Goal: Task Accomplishment & Management: Use online tool/utility

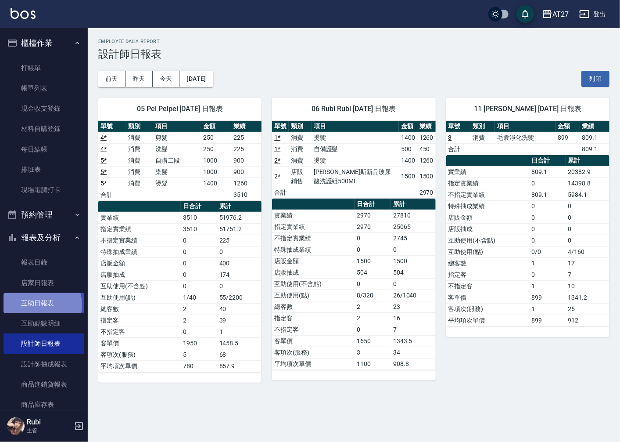
click at [37, 304] on link "互助日報表" at bounding box center [44, 303] width 81 height 20
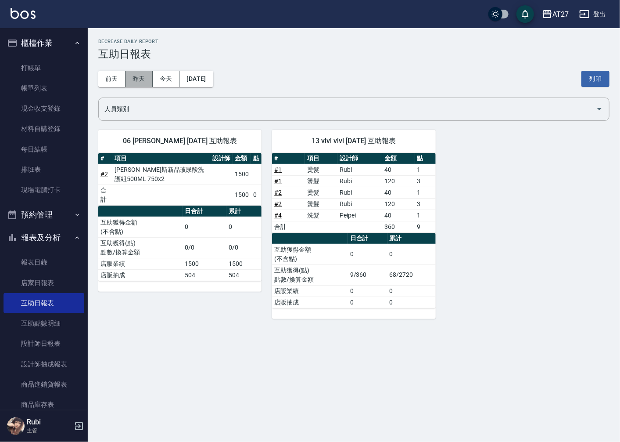
click at [144, 75] on button "昨天" at bounding box center [139, 79] width 27 height 16
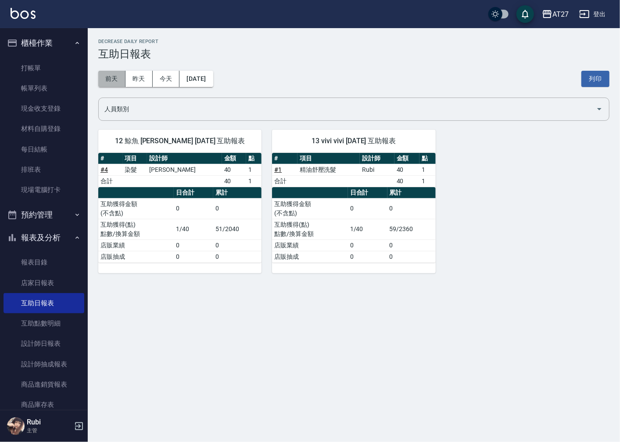
click at [107, 79] on button "前天" at bounding box center [111, 79] width 27 height 16
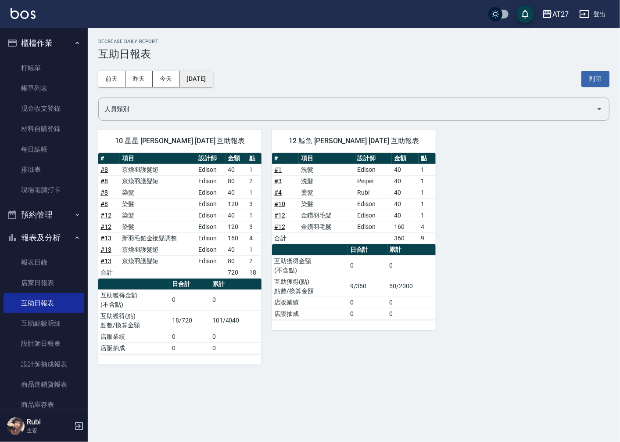
click at [213, 81] on button "[DATE]" at bounding box center [196, 79] width 33 height 16
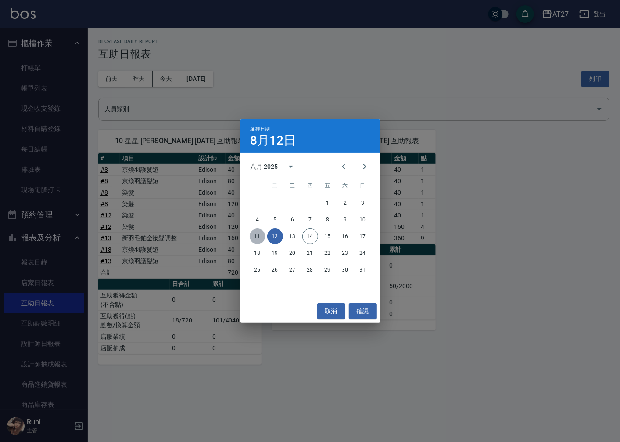
click at [258, 234] on button "11" at bounding box center [258, 236] width 16 height 16
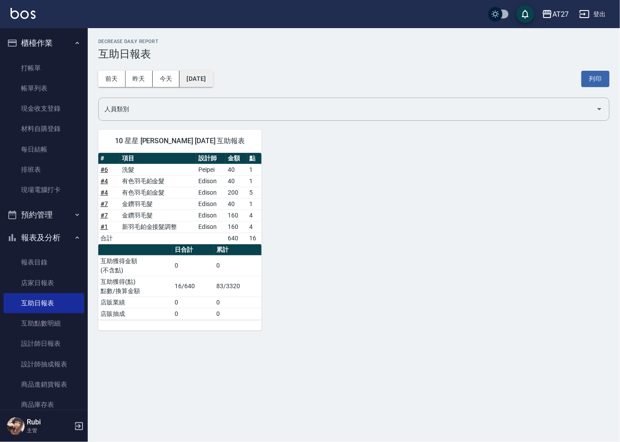
click at [213, 78] on button "[DATE]" at bounding box center [196, 79] width 33 height 16
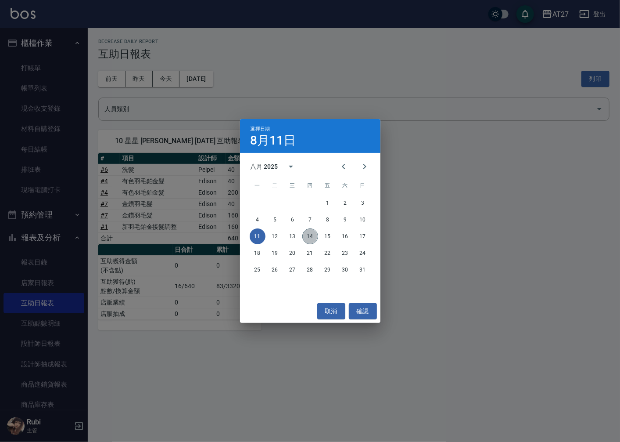
click at [314, 237] on button "14" at bounding box center [311, 236] width 16 height 16
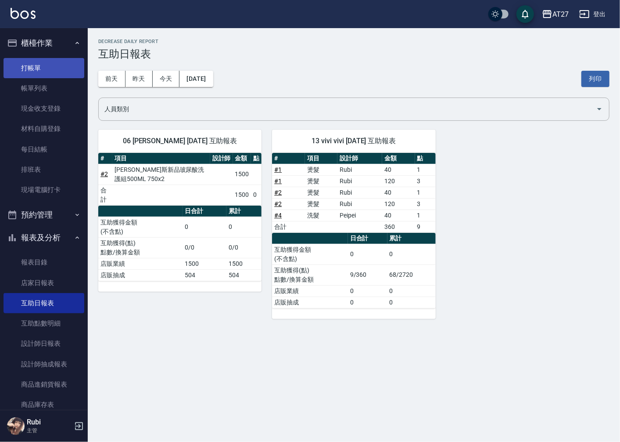
click at [58, 73] on link "打帳單" at bounding box center [44, 68] width 81 height 20
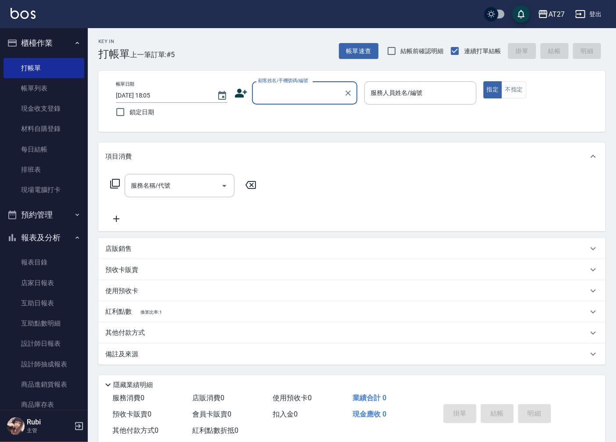
click at [272, 94] on input "顧客姓名/手機號碼/編號" at bounding box center [298, 92] width 84 height 15
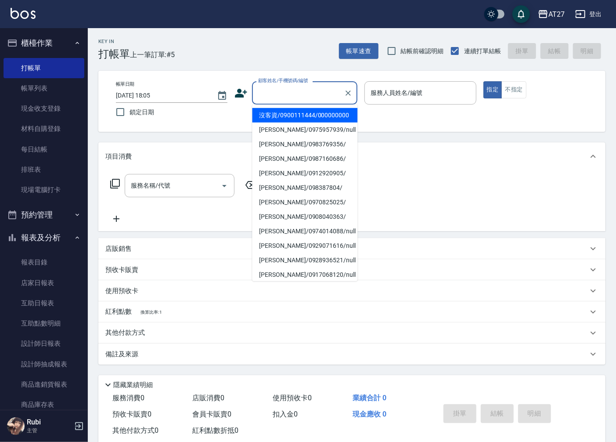
click at [273, 122] on li "沒客資/0900111444/000000000" at bounding box center [304, 115] width 105 height 14
type input "沒客資/0900111444/000000000"
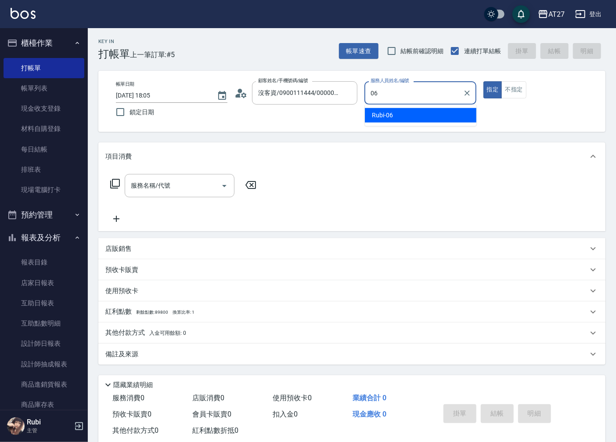
type input "Rubi-06"
type button "true"
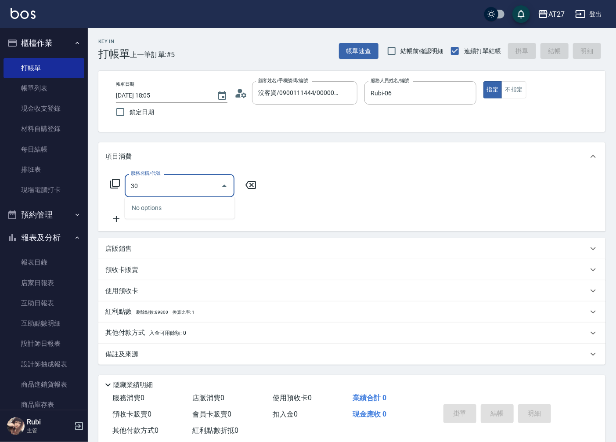
type input "301"
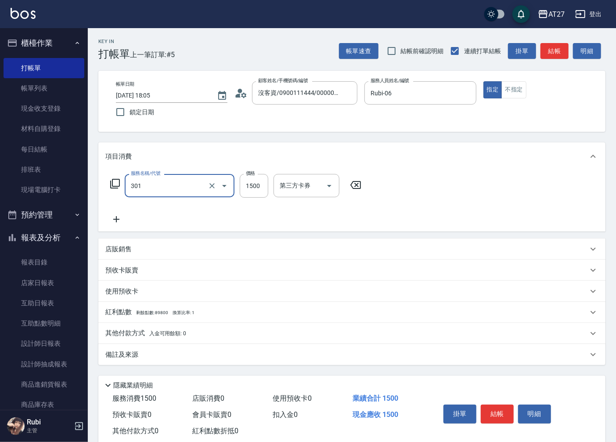
type input "150"
type input "燙髮(301)"
type input "1"
type input "0"
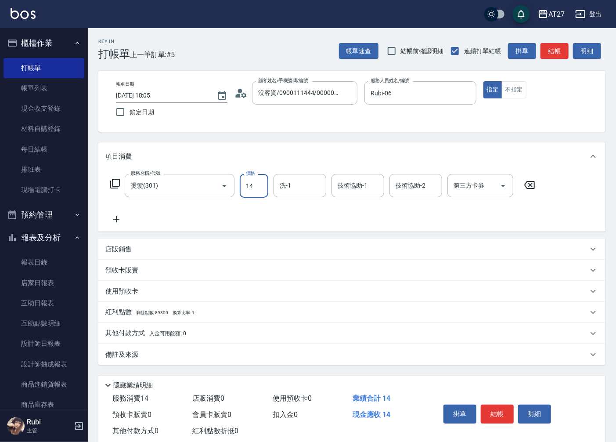
type input "140"
type input "10"
type input "1400"
type input "140"
type input "1400"
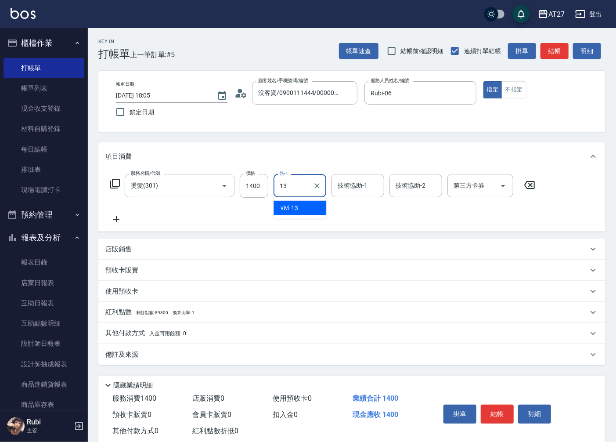
type input "vivi-13"
click at [119, 335] on p "其他付款方式 入金可用餘額: 0" at bounding box center [145, 333] width 81 height 10
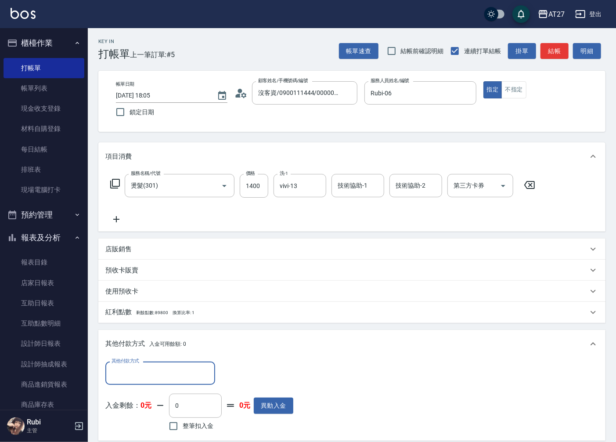
click at [133, 366] on input "其他付款方式" at bounding box center [160, 372] width 102 height 15
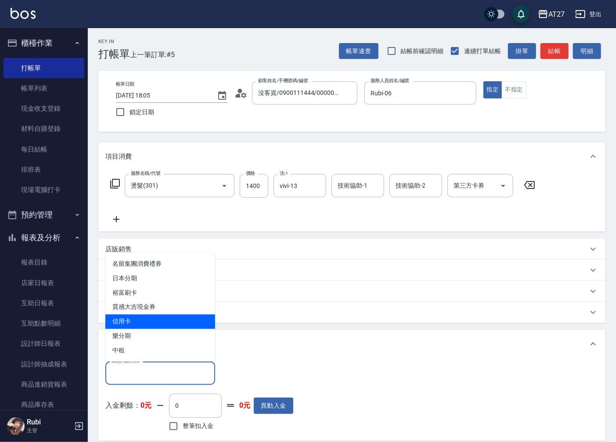
click at [126, 323] on span "信用卡" at bounding box center [160, 321] width 110 height 14
type input "信用卡"
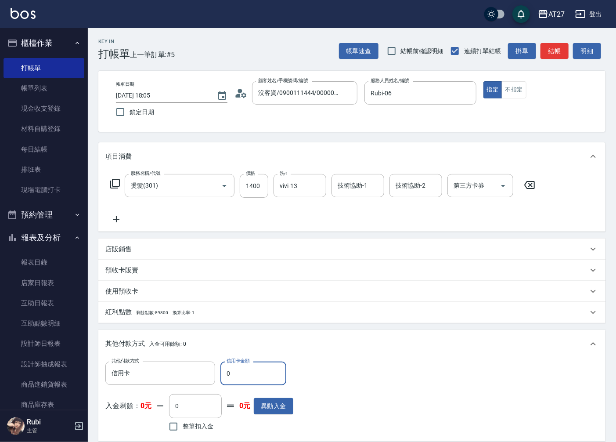
drag, startPoint x: 226, startPoint y: 372, endPoint x: 249, endPoint y: 372, distance: 22.8
click at [249, 372] on input "0" at bounding box center [253, 373] width 66 height 24
type input "13"
type input "130"
type input "134"
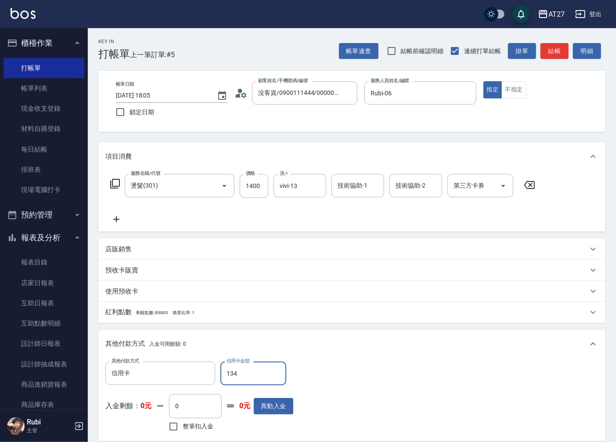
type input "120"
type input "1347"
type input "0"
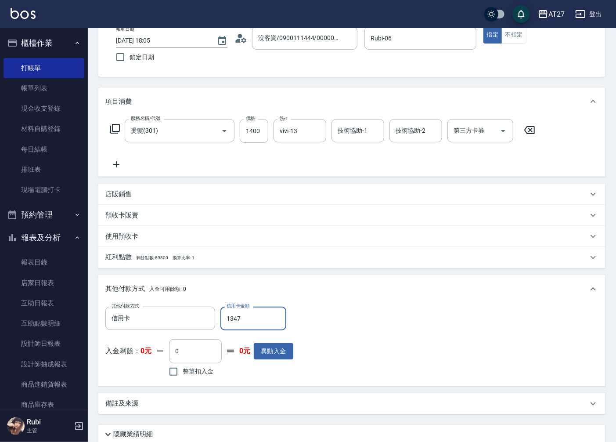
scroll to position [125, 0]
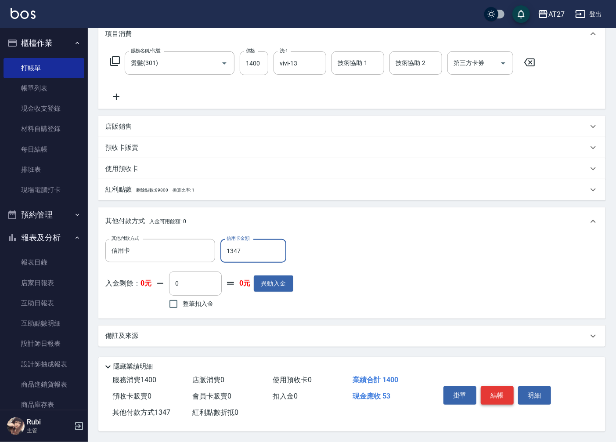
type input "1347"
click at [503, 395] on button "結帳" at bounding box center [497, 395] width 33 height 18
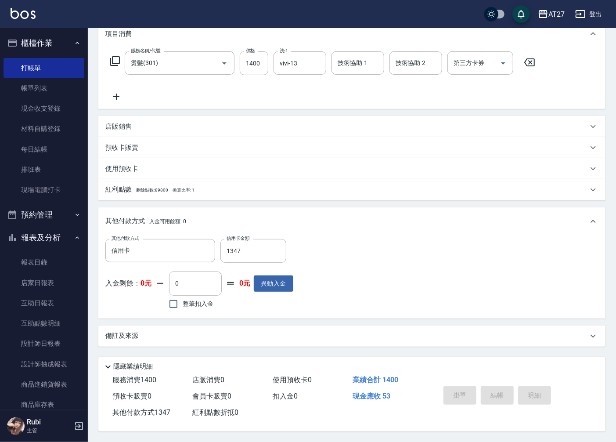
type input "[DATE] 18:06"
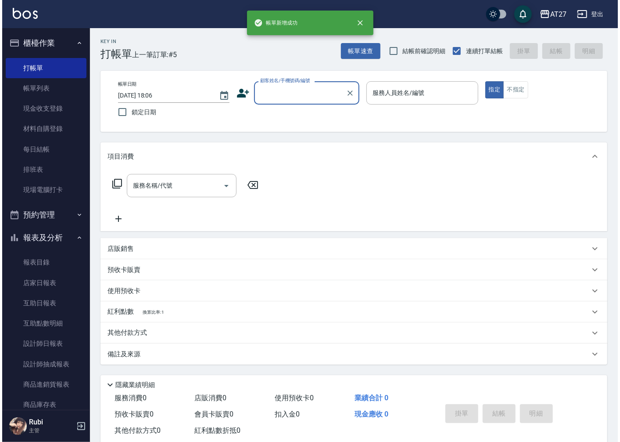
scroll to position [0, 0]
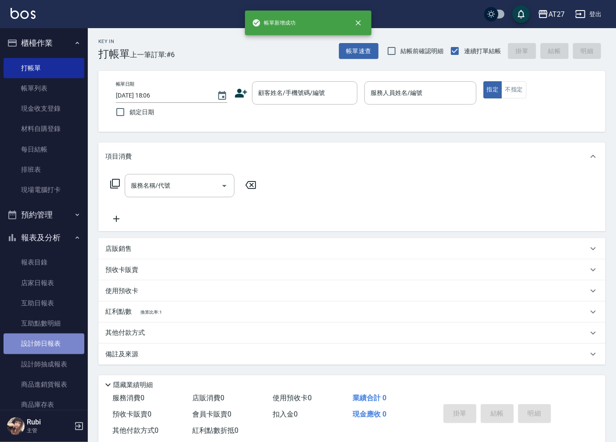
click at [72, 335] on link "設計師日報表" at bounding box center [44, 343] width 81 height 20
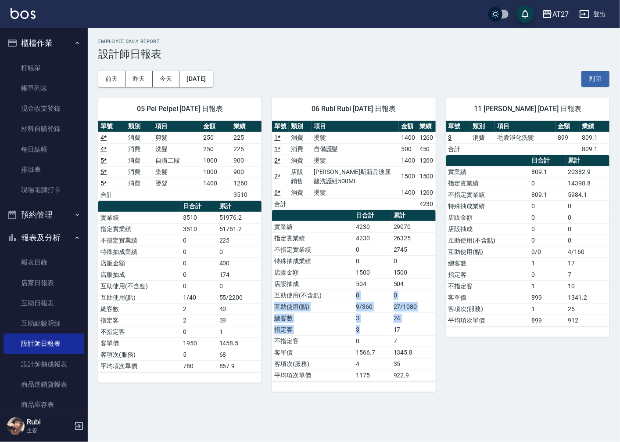
drag, startPoint x: 361, startPoint y: 326, endPoint x: 339, endPoint y: 274, distance: 57.4
click at [339, 274] on tbody "實業績 4230 29070 指定實業績 4230 26325 不指定實業績 0 2745 特殊抽成業績 0 0 店販金額 1500 1500 店販抽成 50…" at bounding box center [353, 301] width 163 height 160
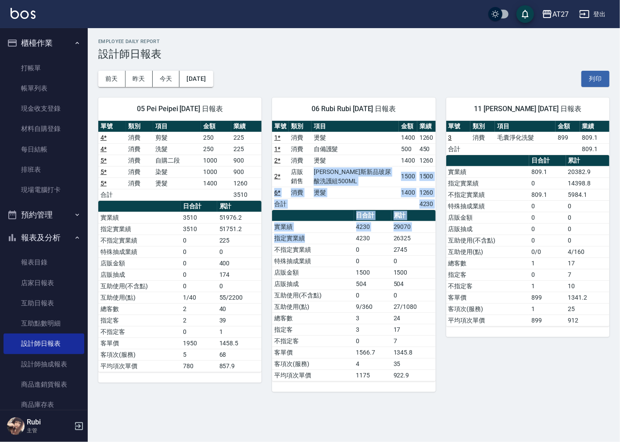
drag, startPoint x: 339, startPoint y: 274, endPoint x: 328, endPoint y: 248, distance: 27.6
click at [328, 248] on div "單號 類別 項目 金額 業績 1 * 消費 燙髮 1400 1260 1 * 消費 自備護髮 500 450 2 * 消費 燙髮 1400 1260 2 * …" at bounding box center [353, 251] width 163 height 260
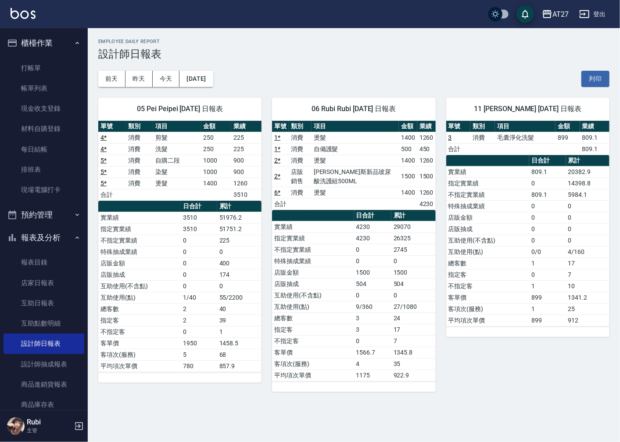
drag, startPoint x: 328, startPoint y: 248, endPoint x: 360, endPoint y: 304, distance: 64.7
click at [360, 304] on td "9/360" at bounding box center [372, 306] width 37 height 11
drag, startPoint x: 360, startPoint y: 303, endPoint x: 344, endPoint y: 266, distance: 40.5
click at [344, 266] on tbody "實業績 4230 29070 指定實業績 4230 26325 不指定實業績 0 2745 特殊抽成業績 0 0 店販金額 1500 1500 店販抽成 50…" at bounding box center [353, 301] width 163 height 160
drag, startPoint x: 344, startPoint y: 266, endPoint x: 338, endPoint y: 261, distance: 7.5
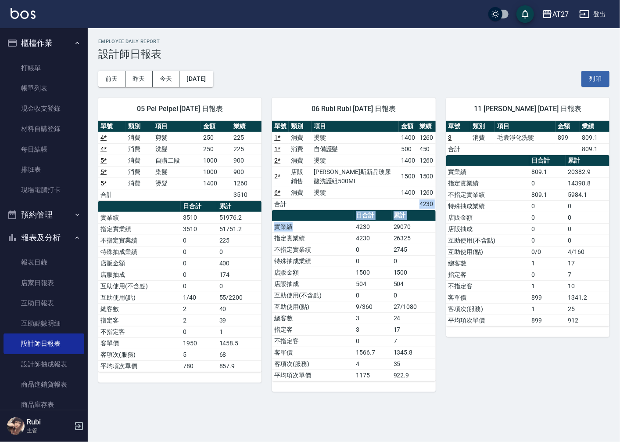
click at [338, 261] on div "單號 類別 項目 金額 業績 1 * 消費 燙髮 1400 1260 1 * 消費 自備護髮 500 450 2 * 消費 燙髮 1400 1260 2 * …" at bounding box center [353, 251] width 163 height 260
drag, startPoint x: 338, startPoint y: 261, endPoint x: 357, endPoint y: 300, distance: 42.8
click at [357, 300] on tbody "實業績 4230 29070 指定實業績 4230 26325 不指定實業績 0 2745 特殊抽成業績 0 0 店販金額 1500 1500 店販抽成 50…" at bounding box center [353, 301] width 163 height 160
drag, startPoint x: 357, startPoint y: 300, endPoint x: 337, endPoint y: 252, distance: 51.8
click at [337, 252] on tbody "實業績 4230 29070 指定實業績 4230 26325 不指定實業績 0 2745 特殊抽成業績 0 0 店販金額 1500 1500 店販抽成 50…" at bounding box center [353, 301] width 163 height 160
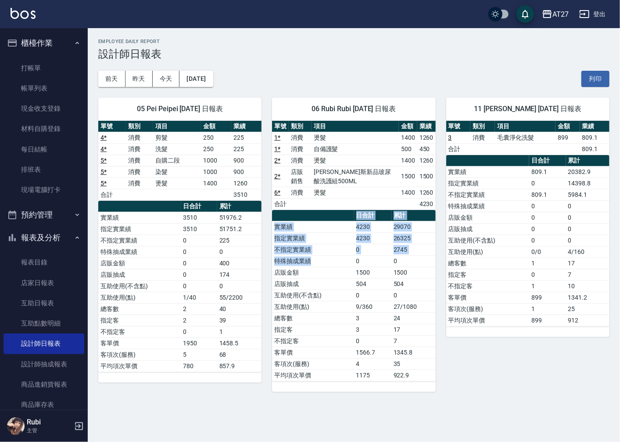
drag, startPoint x: 337, startPoint y: 252, endPoint x: 329, endPoint y: 275, distance: 24.4
click at [329, 275] on table "日合計 累計 實業績 4230 29070 指定實業績 4230 26325 不指定實業績 0 2745 特殊抽成業績 0 0 店販金額 1500 1500 …" at bounding box center [353, 295] width 163 height 171
drag, startPoint x: 329, startPoint y: 275, endPoint x: 326, endPoint y: 286, distance: 11.0
click at [332, 295] on td "互助使用(不含點)" at bounding box center [313, 294] width 82 height 11
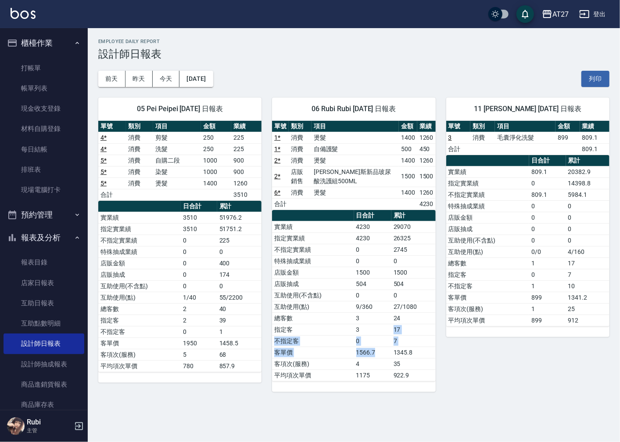
drag, startPoint x: 378, startPoint y: 342, endPoint x: 375, endPoint y: 333, distance: 10.1
click at [375, 333] on tbody "實業績 4230 29070 指定實業績 4230 26325 不指定實業績 0 2745 特殊抽成業績 0 0 店販金額 1500 1500 店販抽成 50…" at bounding box center [353, 301] width 163 height 160
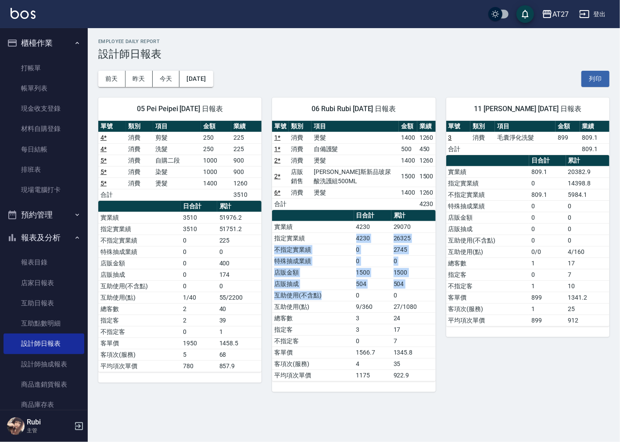
drag, startPoint x: 375, startPoint y: 333, endPoint x: 344, endPoint y: 306, distance: 41.1
click at [344, 306] on tbody "實業績 4230 29070 指定實業績 4230 26325 不指定實業績 0 2745 特殊抽成業績 0 0 店販金額 1500 1500 店販抽成 50…" at bounding box center [353, 301] width 163 height 160
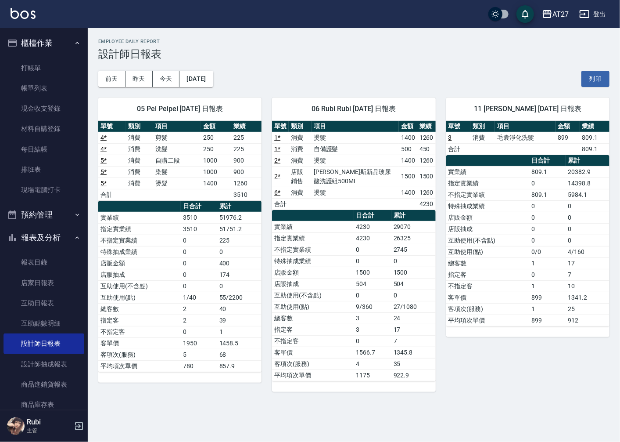
drag, startPoint x: 344, startPoint y: 306, endPoint x: 367, endPoint y: 348, distance: 48.1
click at [367, 348] on td "1566.7" at bounding box center [372, 351] width 37 height 11
drag, startPoint x: 365, startPoint y: 330, endPoint x: 358, endPoint y: 317, distance: 15.3
click at [358, 317] on tbody "實業績 4230 29070 指定實業績 4230 26325 不指定實業績 0 2745 特殊抽成業績 0 0 店販金額 1500 1500 店販抽成 50…" at bounding box center [353, 301] width 163 height 160
drag, startPoint x: 358, startPoint y: 317, endPoint x: 348, endPoint y: 321, distance: 11.3
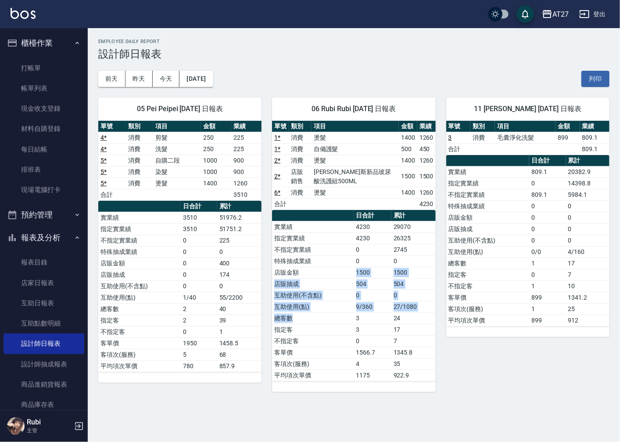
click at [348, 321] on tbody "實業績 4230 29070 指定實業績 4230 26325 不指定實業績 0 2745 特殊抽成業績 0 0 店販金額 1500 1500 店販抽成 50…" at bounding box center [353, 301] width 163 height 160
drag, startPoint x: 348, startPoint y: 321, endPoint x: 364, endPoint y: 342, distance: 26.3
click at [364, 339] on td "0" at bounding box center [372, 340] width 37 height 11
drag, startPoint x: 367, startPoint y: 354, endPoint x: 362, endPoint y: 332, distance: 22.3
click at [362, 332] on tbody "實業績 4230 29070 指定實業績 4230 26325 不指定實業績 0 2745 特殊抽成業績 0 0 店販金額 1500 1500 店販抽成 50…" at bounding box center [353, 301] width 163 height 160
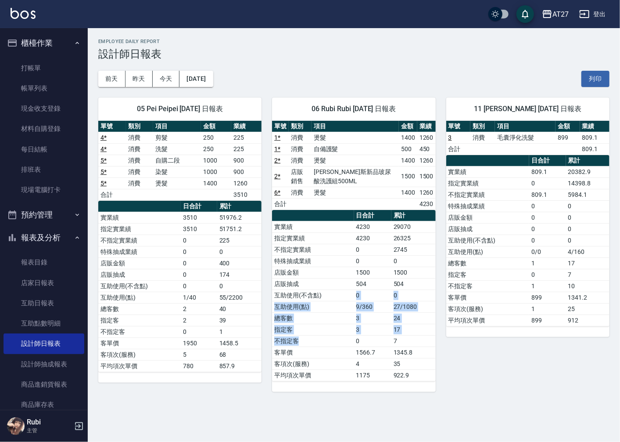
drag, startPoint x: 362, startPoint y: 332, endPoint x: 354, endPoint y: 339, distance: 9.7
click at [354, 339] on tbody "實業績 4230 29070 指定實業績 4230 26325 不指定實業績 0 2745 特殊抽成業績 0 0 店販金額 1500 1500 店販抽成 50…" at bounding box center [353, 301] width 163 height 160
drag, startPoint x: 354, startPoint y: 339, endPoint x: 365, endPoint y: 355, distance: 19.4
click at [365, 355] on td "1566.7" at bounding box center [372, 351] width 37 height 11
drag, startPoint x: 363, startPoint y: 355, endPoint x: 352, endPoint y: 337, distance: 20.9
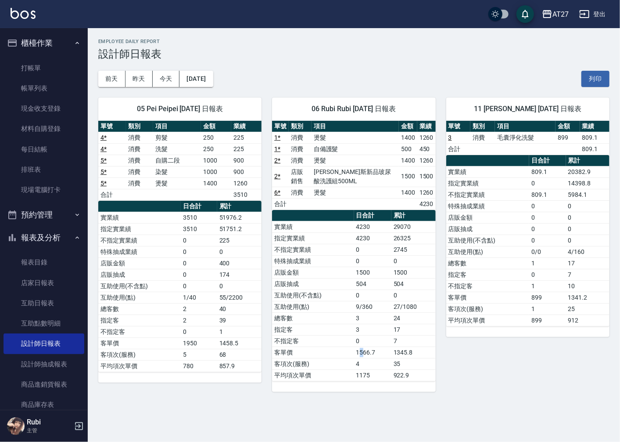
click at [352, 337] on tbody "實業績 4230 29070 指定實業績 4230 26325 不指定實業績 0 2745 特殊抽成業績 0 0 店販金額 1500 1500 店販抽成 50…" at bounding box center [353, 301] width 163 height 160
drag, startPoint x: 352, startPoint y: 337, endPoint x: 342, endPoint y: 324, distance: 16.1
click at [342, 324] on tbody "實業績 4230 29070 指定實業績 4230 26325 不指定實業績 0 2745 特殊抽成業績 0 0 店販金額 1500 1500 店販抽成 50…" at bounding box center [353, 301] width 163 height 160
drag, startPoint x: 342, startPoint y: 324, endPoint x: 347, endPoint y: 333, distance: 9.8
click at [347, 333] on td "指定客" at bounding box center [313, 329] width 82 height 11
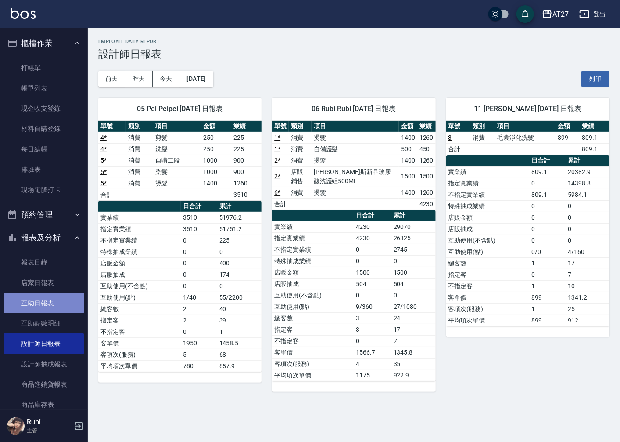
click at [58, 297] on link "互助日報表" at bounding box center [44, 303] width 81 height 20
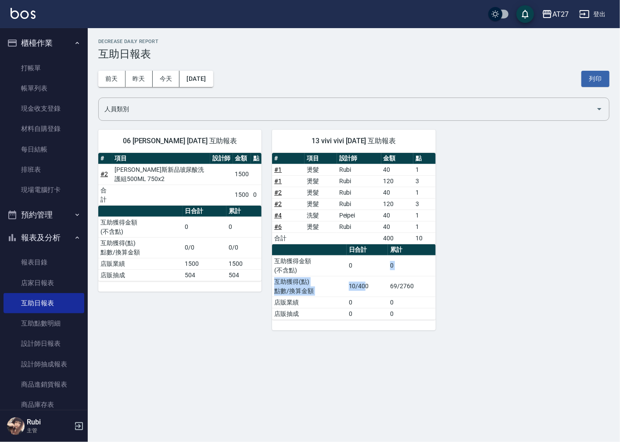
drag, startPoint x: 364, startPoint y: 295, endPoint x: 354, endPoint y: 270, distance: 27.4
click at [354, 270] on tbody "互助獲得金額 (不含點) 0 0 互助獲得(點) 點數/換算金額 10/400 69/2760 店販業績 0 0 店販抽成 0 0" at bounding box center [353, 287] width 163 height 64
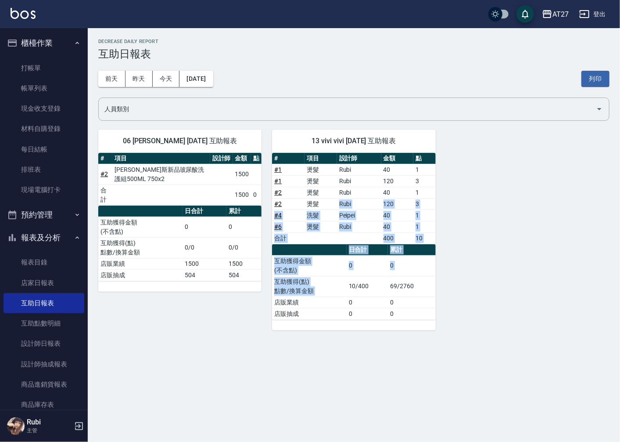
drag, startPoint x: 354, startPoint y: 270, endPoint x: 353, endPoint y: 297, distance: 27.7
click at [353, 297] on div "# 項目 設計師 金額 點 # 1 燙髮 Rubi 40 1 # 1 燙髮 Rubi 120 3 # 2 燙髮 Rubi 40 1 # 2 燙髮 Rubi 1…" at bounding box center [353, 236] width 163 height 167
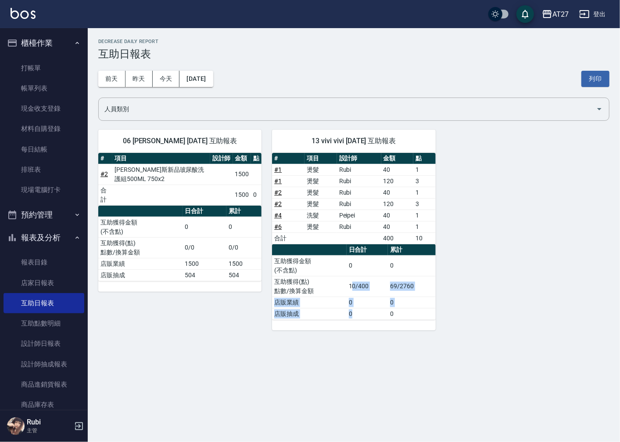
drag, startPoint x: 353, startPoint y: 297, endPoint x: 352, endPoint y: 292, distance: 5.9
click at [352, 292] on tbody "互助獲得金額 (不含點) 0 0 互助獲得(點) 點數/換算金額 10/400 69/2760 店販業績 0 0 店販抽成 0 0" at bounding box center [353, 287] width 163 height 64
drag, startPoint x: 352, startPoint y: 292, endPoint x: 327, endPoint y: 257, distance: 42.8
click at [327, 257] on tbody "互助獲得金額 (不含點) 0 0 互助獲得(點) 點數/換算金額 10/400 69/2760 店販業績 0 0 店販抽成 0 0" at bounding box center [353, 287] width 163 height 64
drag, startPoint x: 327, startPoint y: 257, endPoint x: 313, endPoint y: 209, distance: 49.6
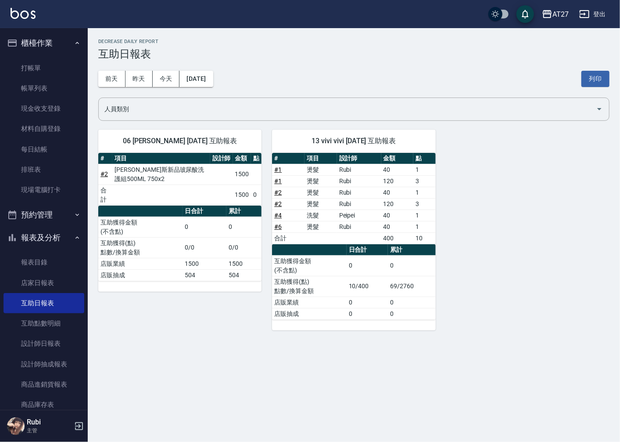
click at [313, 209] on tbody "# 1 燙髮 Rubi 40 1 # 1 燙髮 Rubi 120 3 # 2 燙髮 Rubi 40 1 # 2 燙髮 Rubi 120 3 # 4 洗髮 Pe…" at bounding box center [353, 204] width 163 height 80
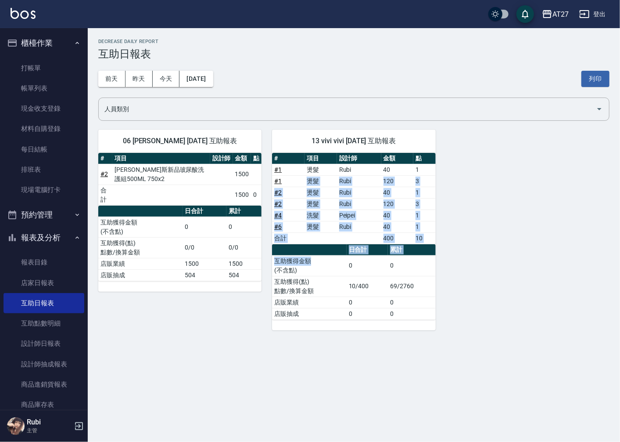
drag, startPoint x: 313, startPoint y: 209, endPoint x: 342, endPoint y: 285, distance: 81.7
click at [342, 285] on div "# 項目 設計師 金額 點 # 1 燙髮 Rubi 40 1 # 1 燙髮 Rubi 120 3 # 2 燙髮 Rubi 40 1 # 2 燙髮 Rubi 1…" at bounding box center [353, 236] width 163 height 167
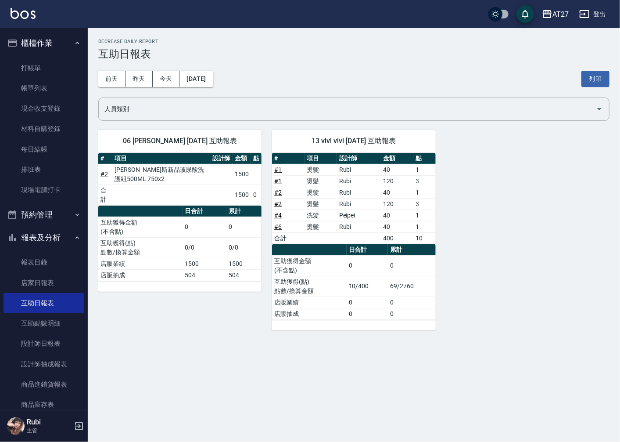
drag, startPoint x: 342, startPoint y: 285, endPoint x: 347, endPoint y: 292, distance: 7.9
click at [346, 292] on td "互助獲得(點) 點數/換算金額" at bounding box center [309, 286] width 74 height 21
drag, startPoint x: 354, startPoint y: 306, endPoint x: 341, endPoint y: 274, distance: 35.1
click at [341, 274] on tbody "互助獲得金額 (不含點) 0 0 互助獲得(點) 點數/換算金額 10/400 69/2760 店販業績 0 0 店販抽成 0 0" at bounding box center [353, 287] width 163 height 64
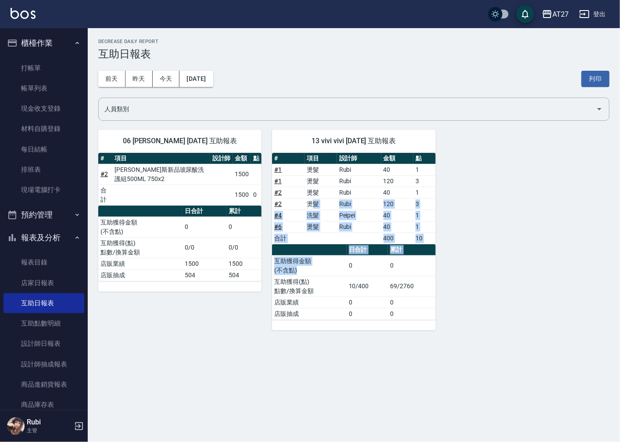
drag
click at [335, 284] on div "# 項目 設計師 金額 點 # 1 燙髮 Rubi 40 1 # 1 燙髮 Rubi 120 3 # 2 燙髮 Rubi 40 1 # 2 燙髮 Rubi 1…" at bounding box center [353, 236] width 163 height 167
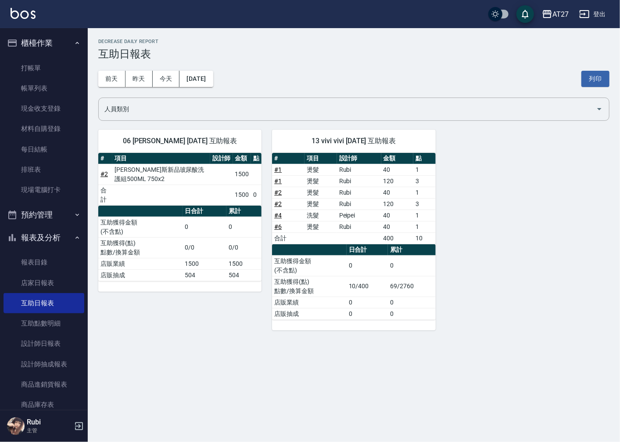
click at [335, 303] on td "店販業績" at bounding box center [309, 301] width 74 height 11
click at [54, 349] on link "設計師日報表" at bounding box center [44, 343] width 81 height 20
